Goal: Transaction & Acquisition: Purchase product/service

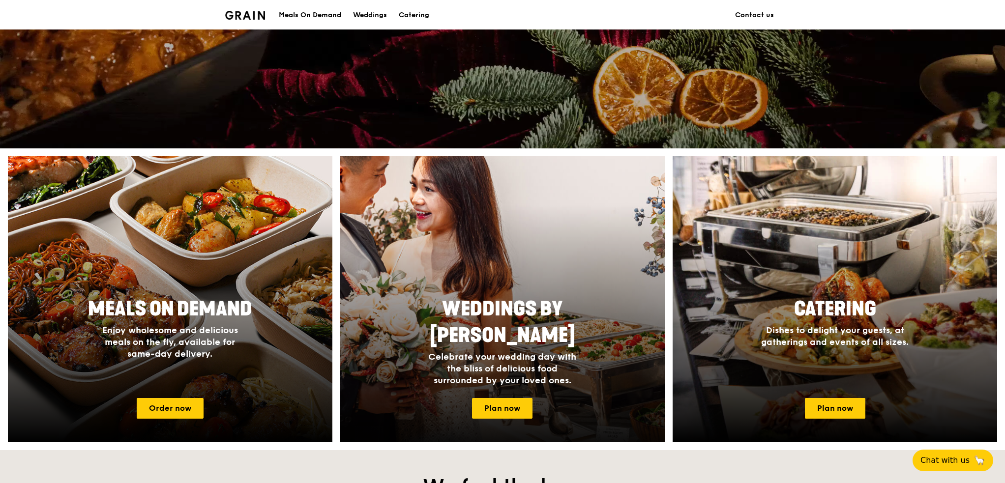
scroll to position [246, 0]
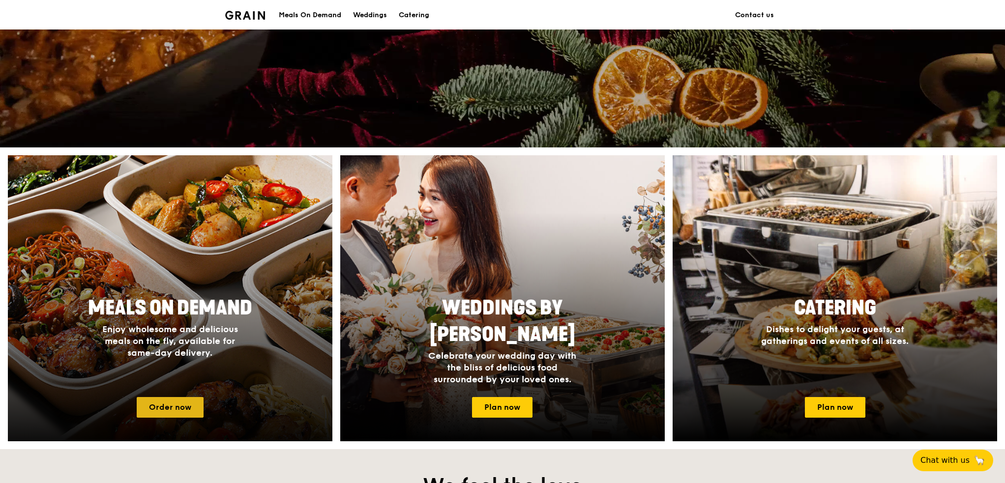
click at [198, 402] on link "Order now" at bounding box center [170, 407] width 67 height 21
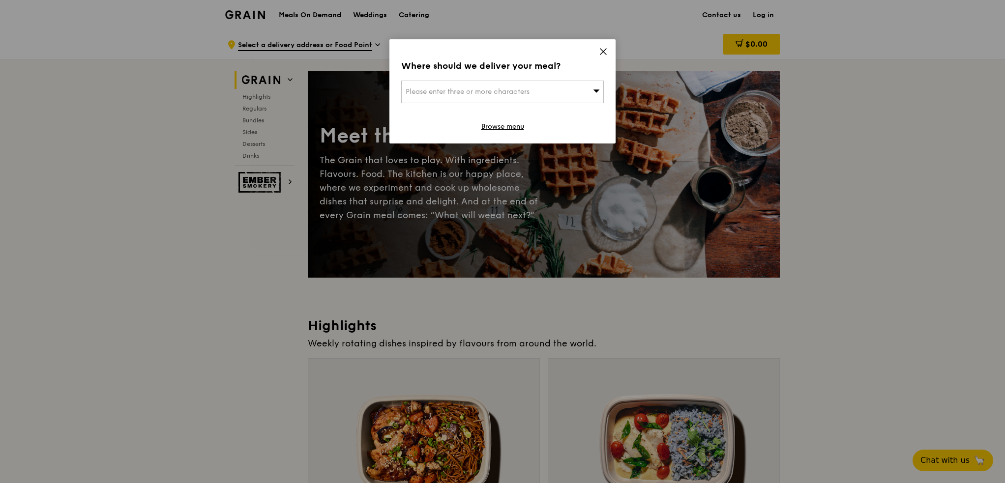
click at [481, 94] on span "Please enter three or more characters" at bounding box center [468, 92] width 124 height 8
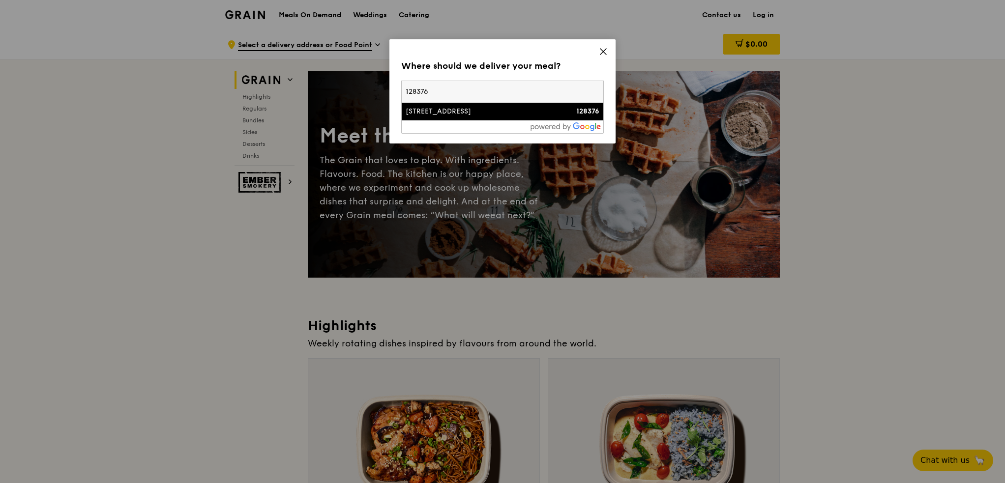
type input "128376"
click at [467, 107] on div "[STREET_ADDRESS]" at bounding box center [479, 112] width 146 height 10
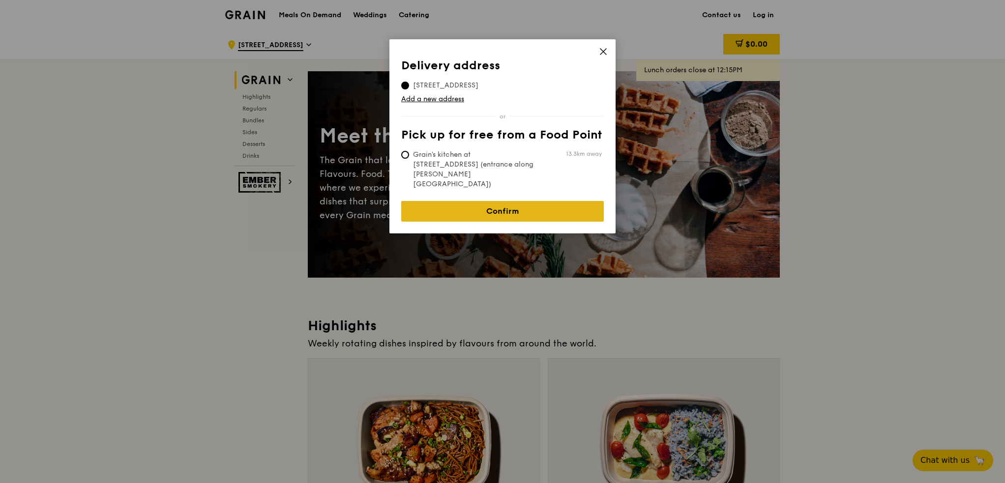
click at [493, 201] on link "Confirm" at bounding box center [502, 211] width 203 height 21
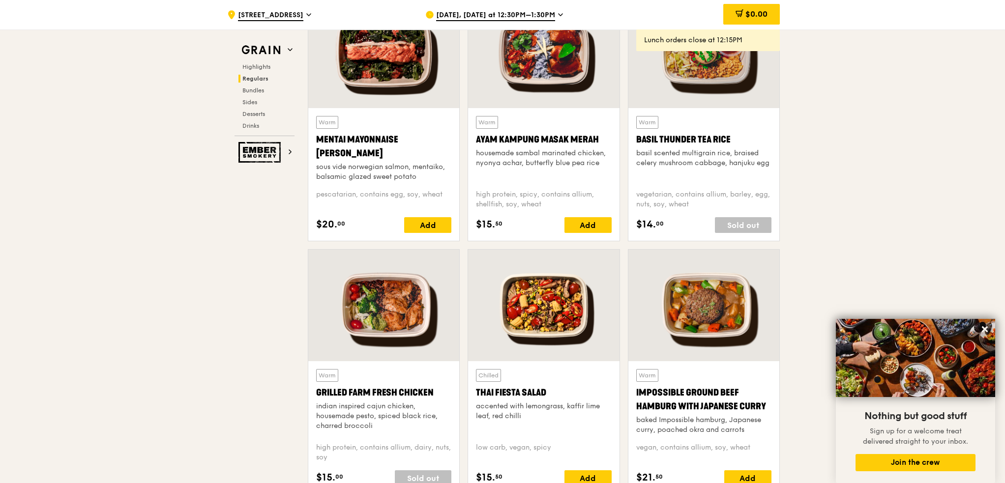
scroll to position [983, 0]
